Goal: Information Seeking & Learning: Stay updated

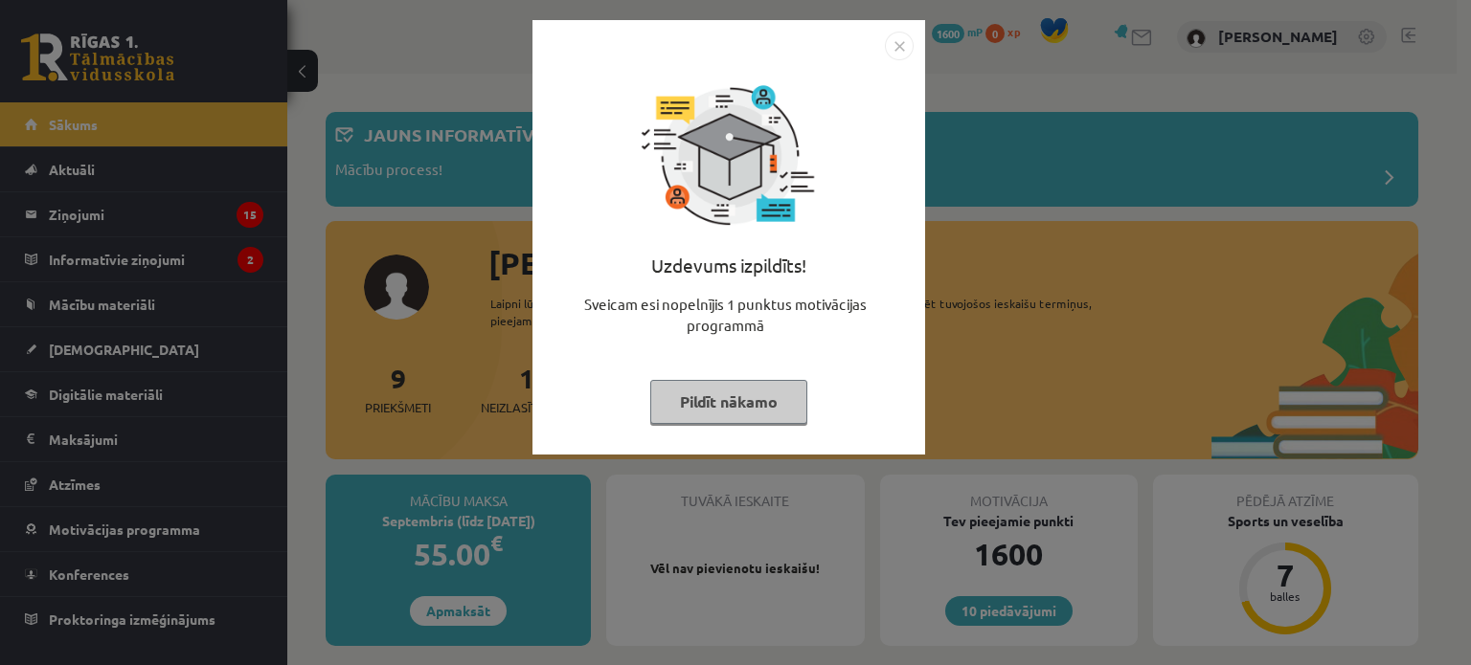
click at [754, 418] on button "Pildīt nākamo" at bounding box center [728, 402] width 157 height 44
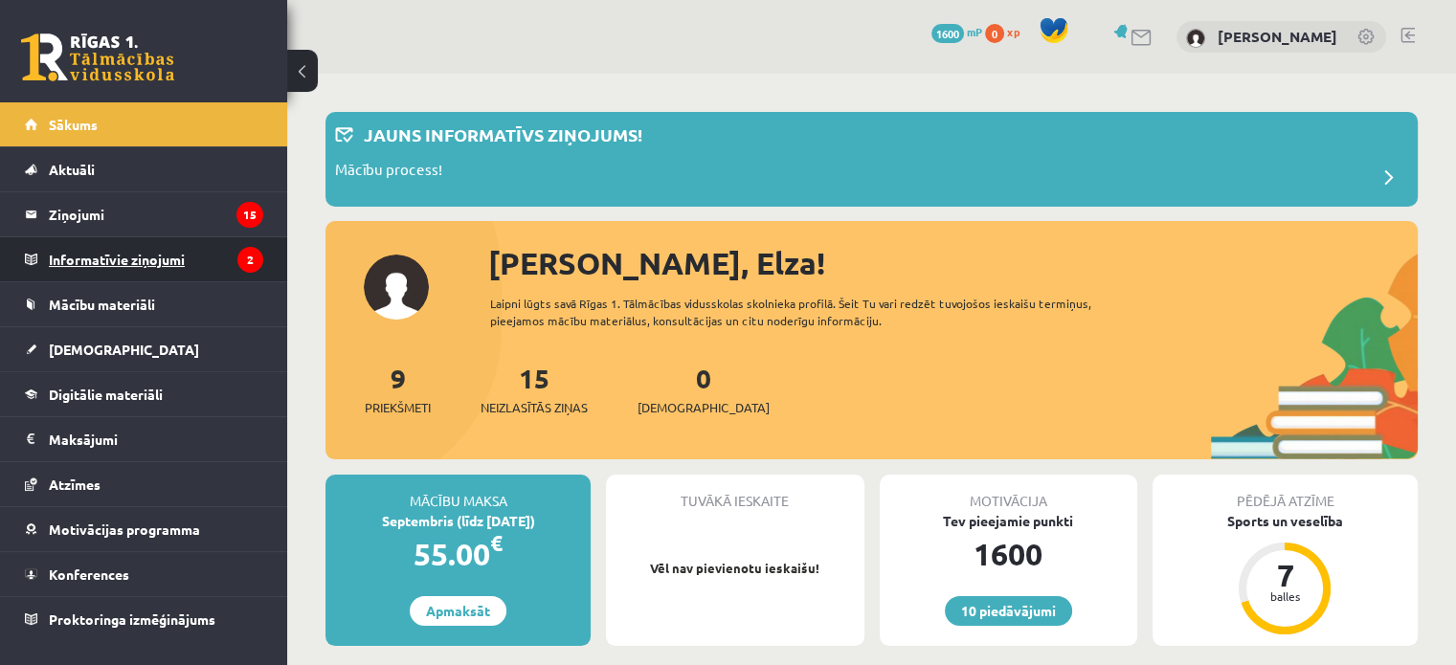
click at [155, 256] on legend "Informatīvie ziņojumi 2" at bounding box center [156, 259] width 214 height 44
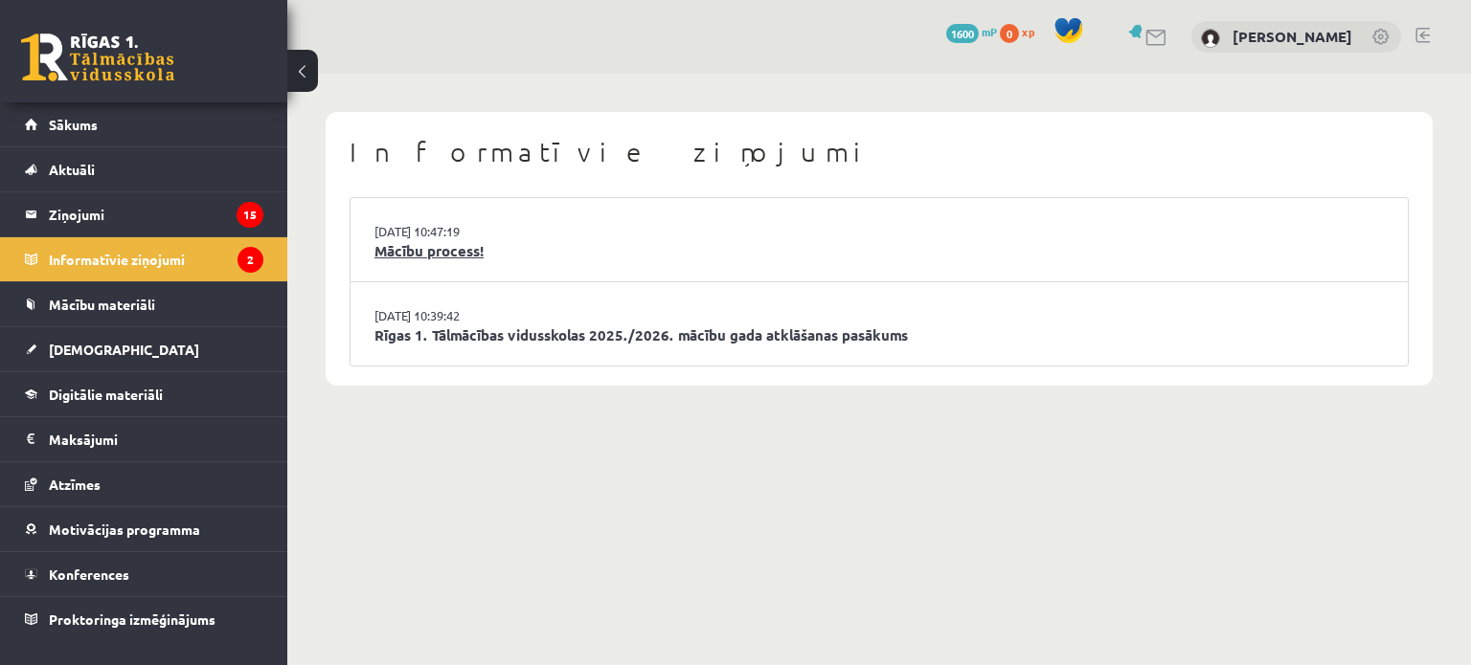
click at [442, 240] on link "Mācību process!" at bounding box center [878, 251] width 1009 height 22
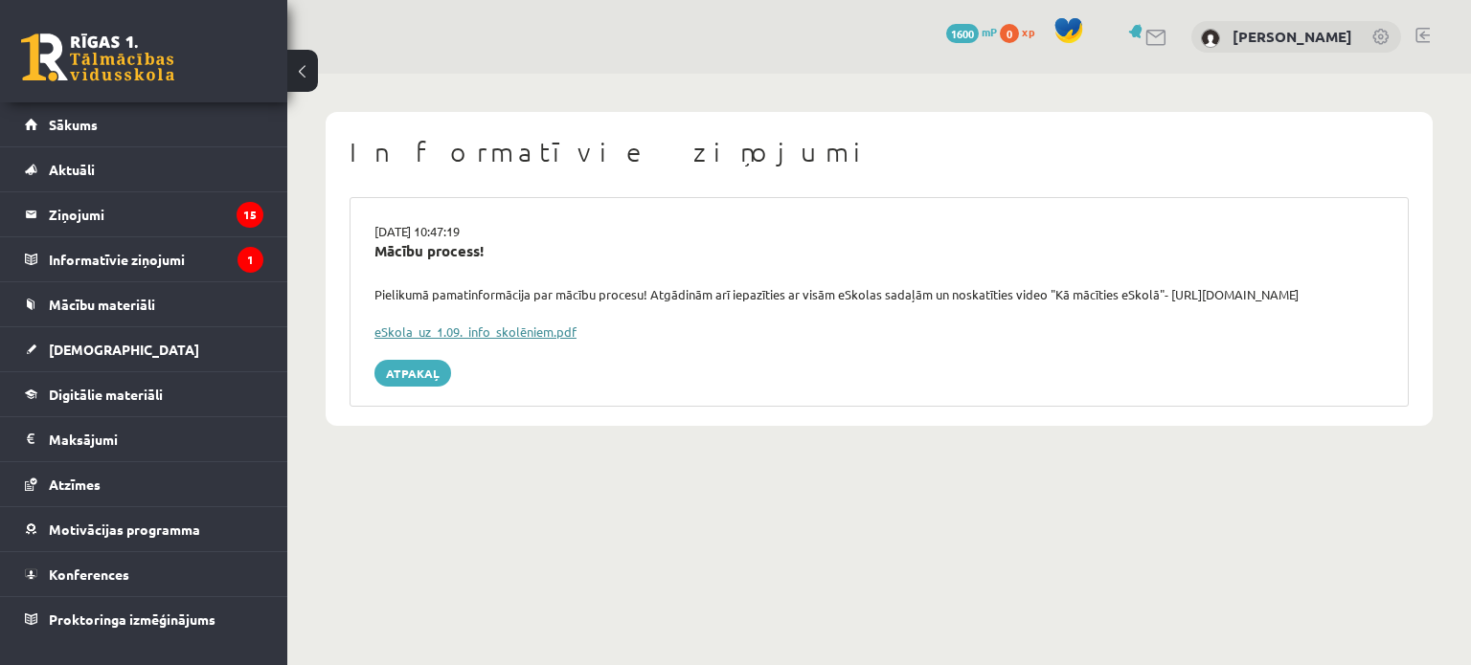
click at [510, 329] on link "eSkola_uz_1.09._info_skolēniem.pdf" at bounding box center [475, 332] width 202 height 16
click at [195, 251] on legend "Informatīvie ziņojumi 1" at bounding box center [156, 259] width 214 height 44
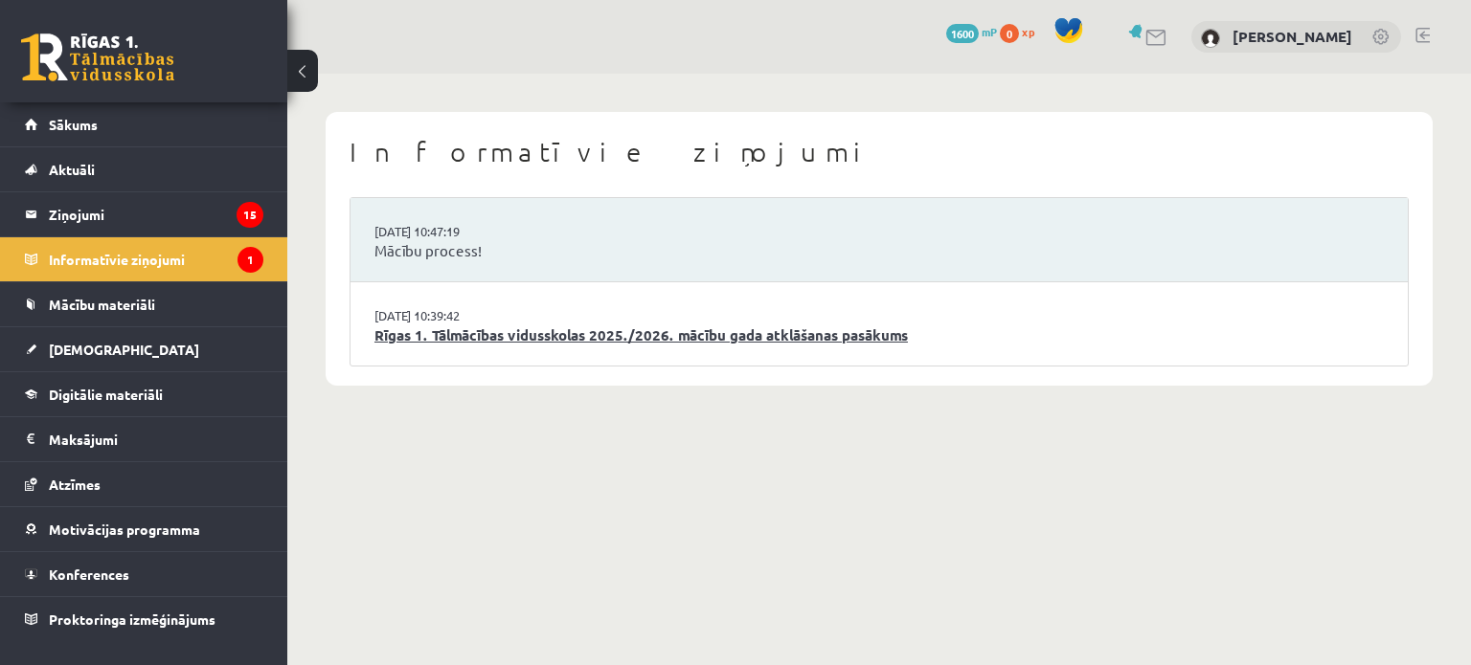
click at [635, 340] on link "Rīgas 1. Tālmācības vidusskolas 2025./2026. mācību gada atklāšanas pasākums" at bounding box center [878, 336] width 1009 height 22
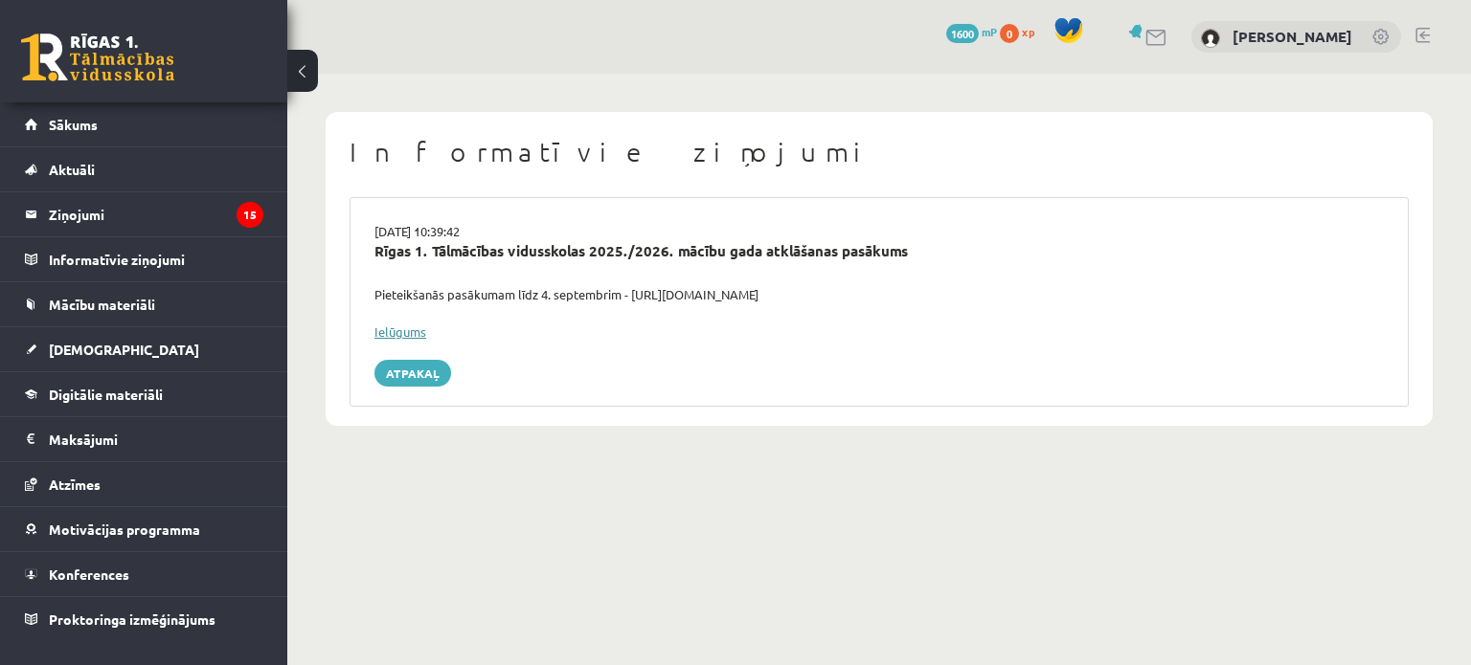
click at [413, 329] on link "Ielūgums" at bounding box center [400, 332] width 52 height 16
click at [160, 209] on legend "Ziņojumi 15" at bounding box center [156, 214] width 214 height 44
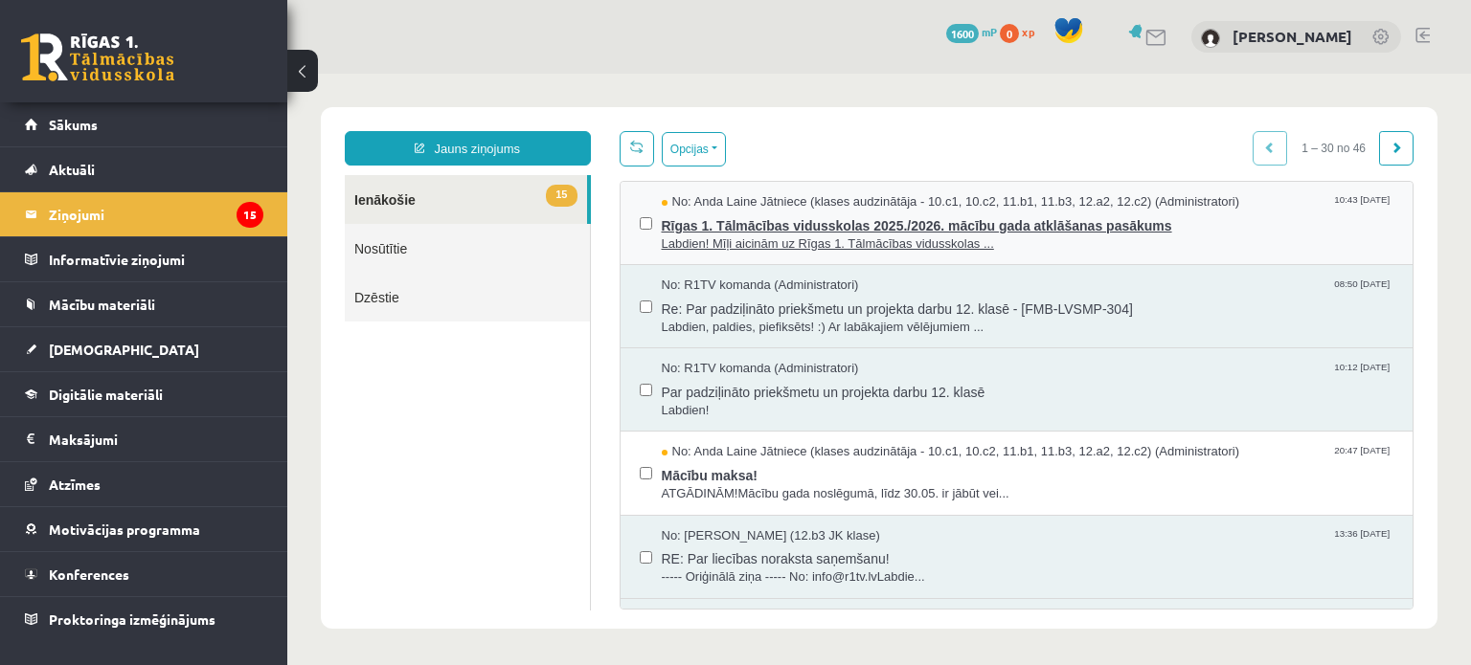
click at [805, 240] on span "Labdien! Mīļi aicinām uz Rīgas 1. Tālmācības vidusskolas ..." at bounding box center [1028, 245] width 732 height 18
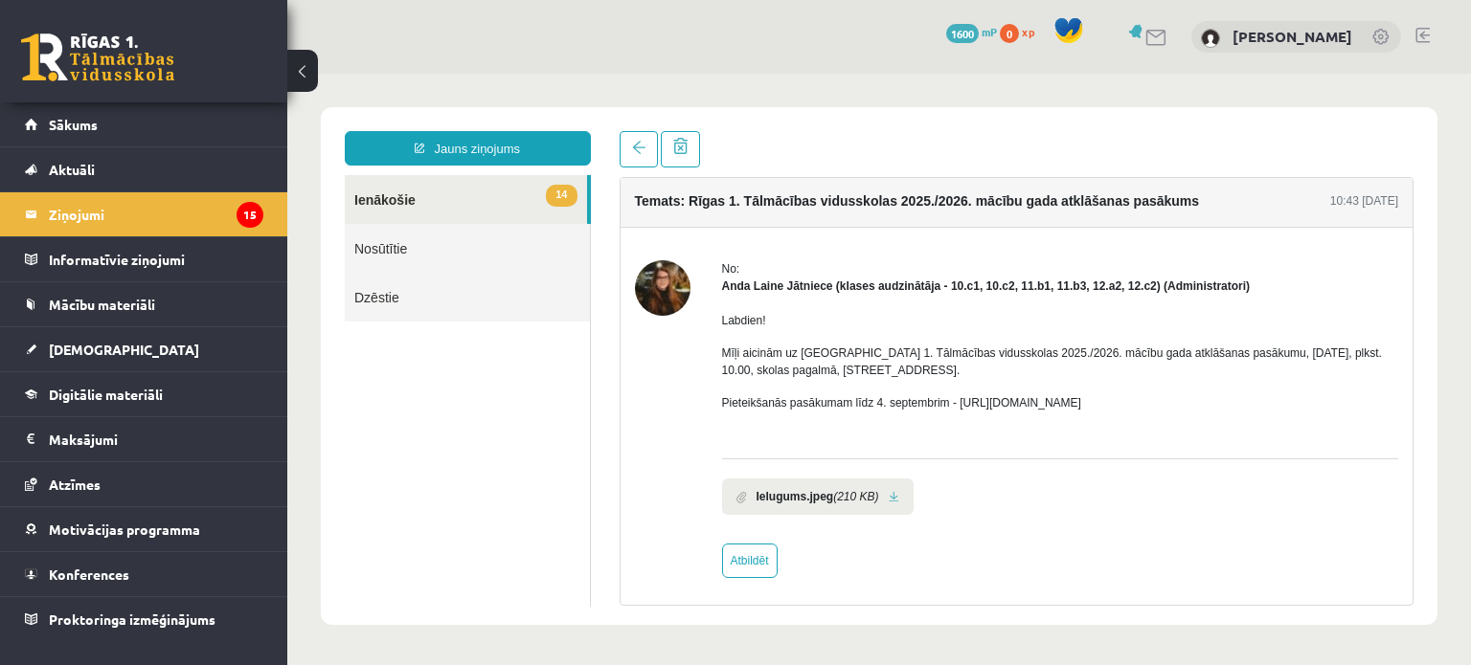
scroll to position [4, 0]
click at [163, 204] on legend "Ziņojumi 15" at bounding box center [156, 214] width 214 height 44
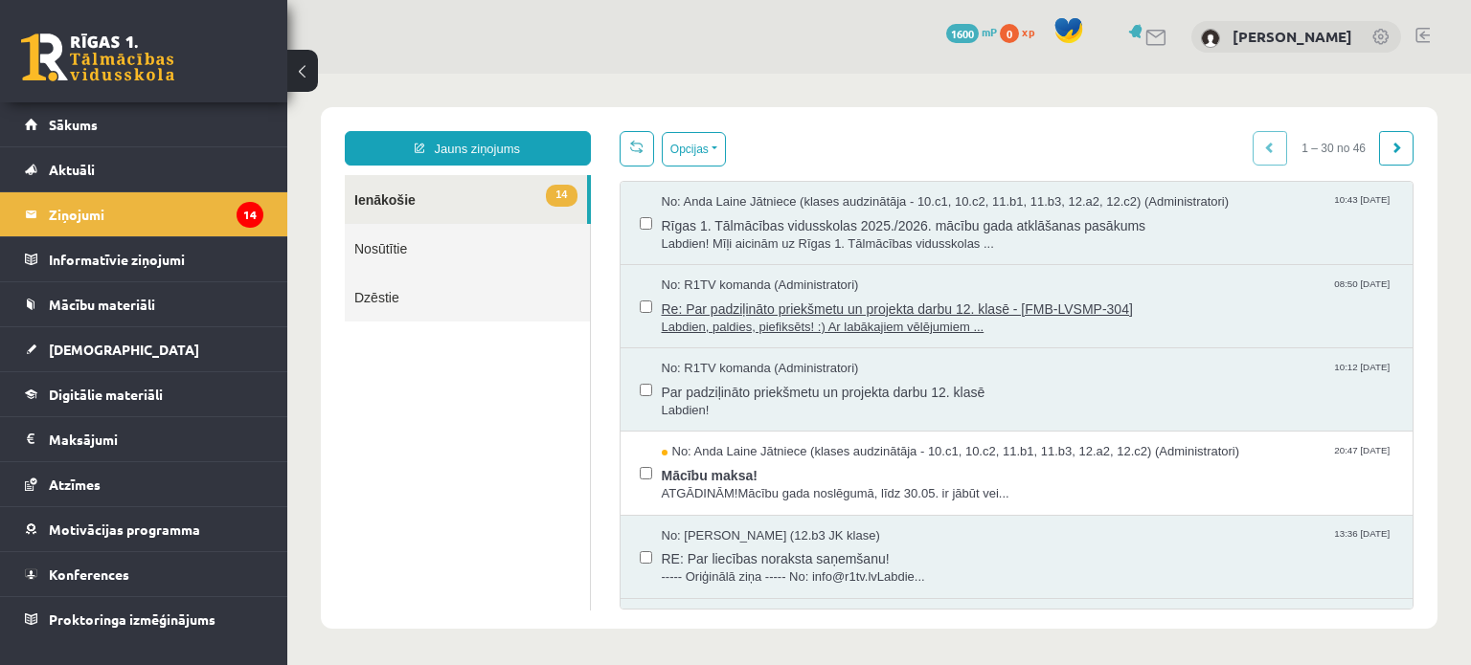
scroll to position [0, 0]
